Goal: Task Accomplishment & Management: Complete application form

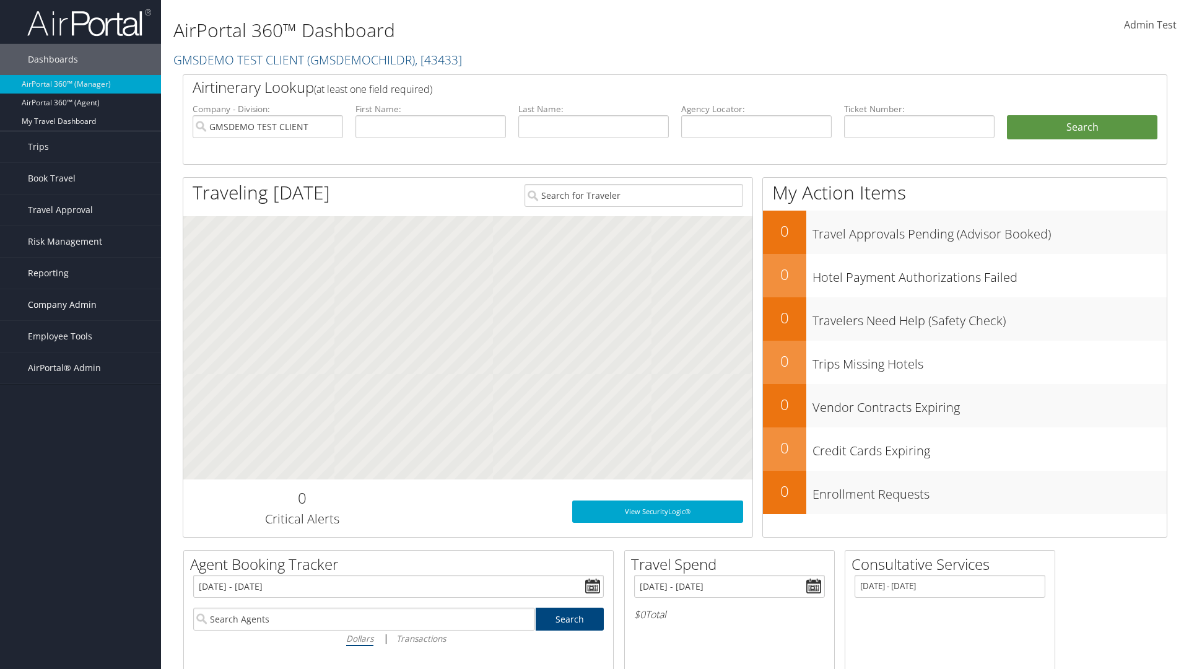
click at [80, 305] on span "Company Admin" at bounding box center [62, 304] width 69 height 31
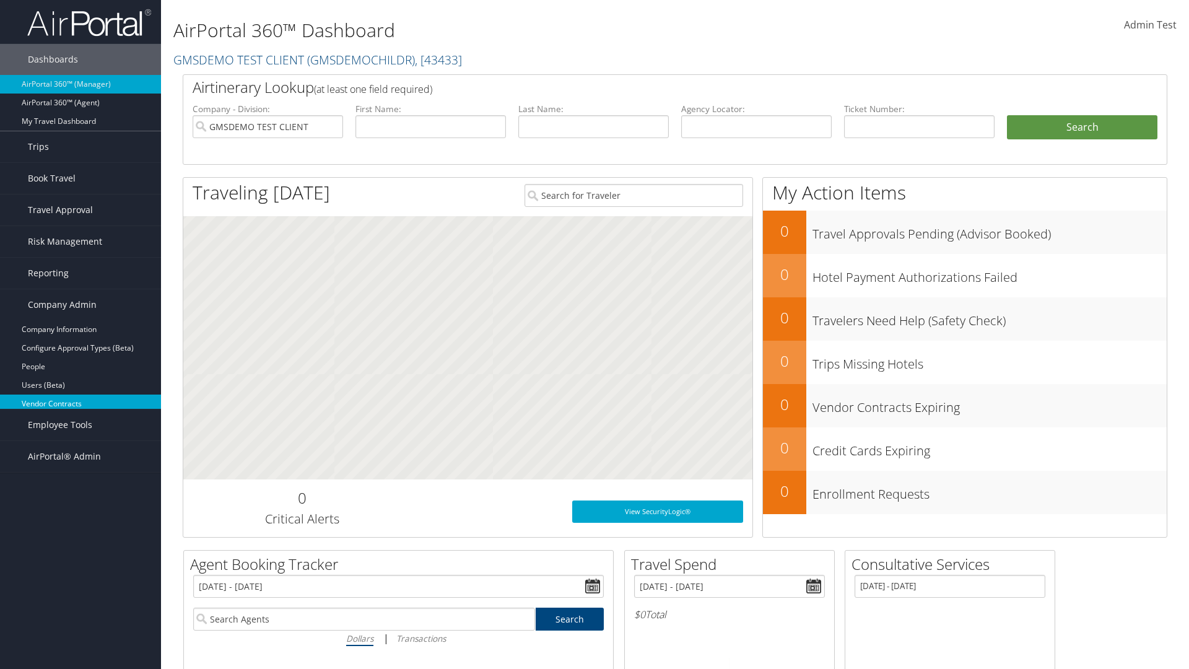
click at [80, 404] on link "Vendor Contracts" at bounding box center [80, 403] width 161 height 19
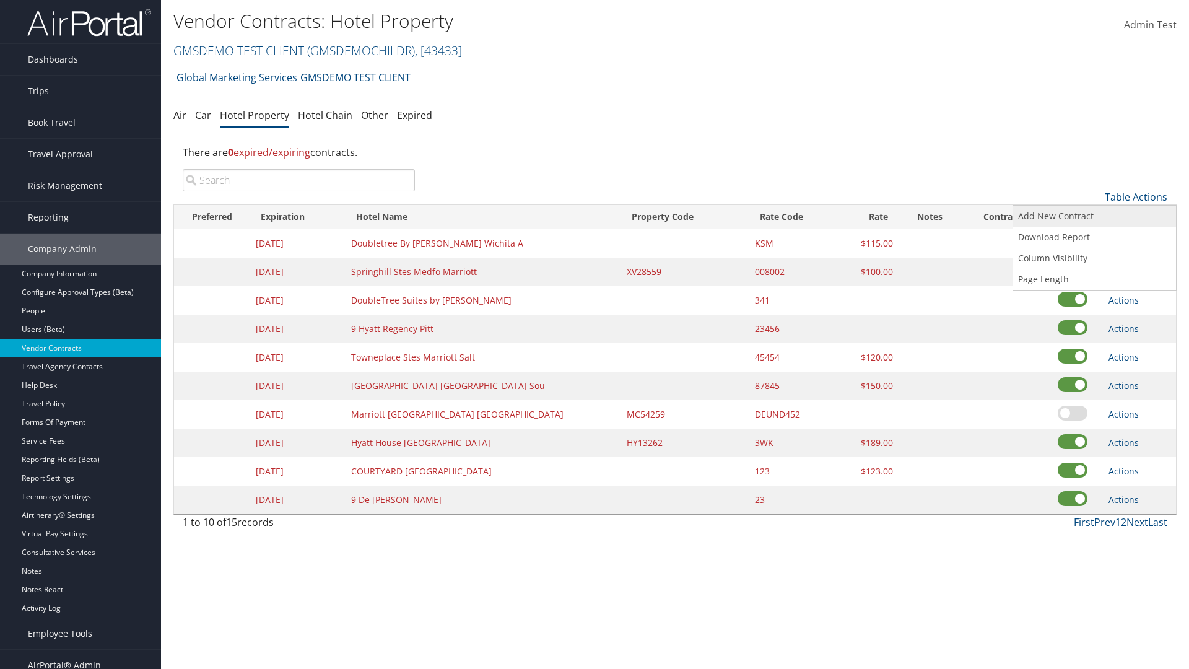
click at [1094, 216] on link "Add New Contract" at bounding box center [1094, 216] width 163 height 21
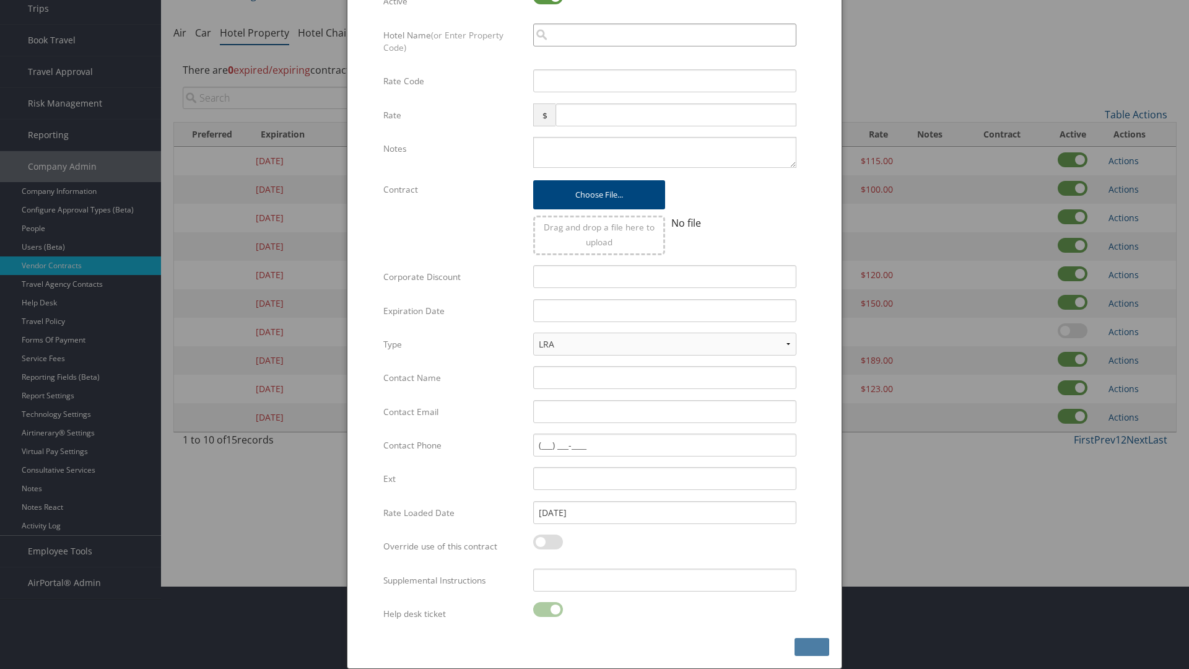
click at [664, 35] on input "search" at bounding box center [664, 35] width 263 height 23
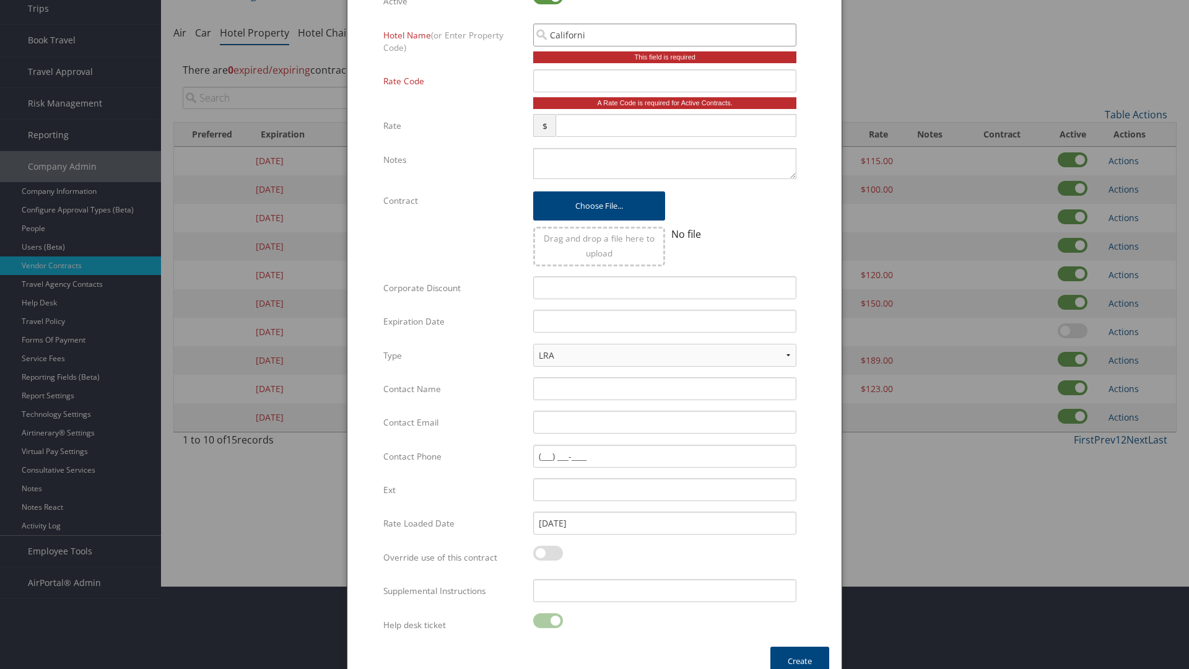
type input "California"
